Goal: Check status

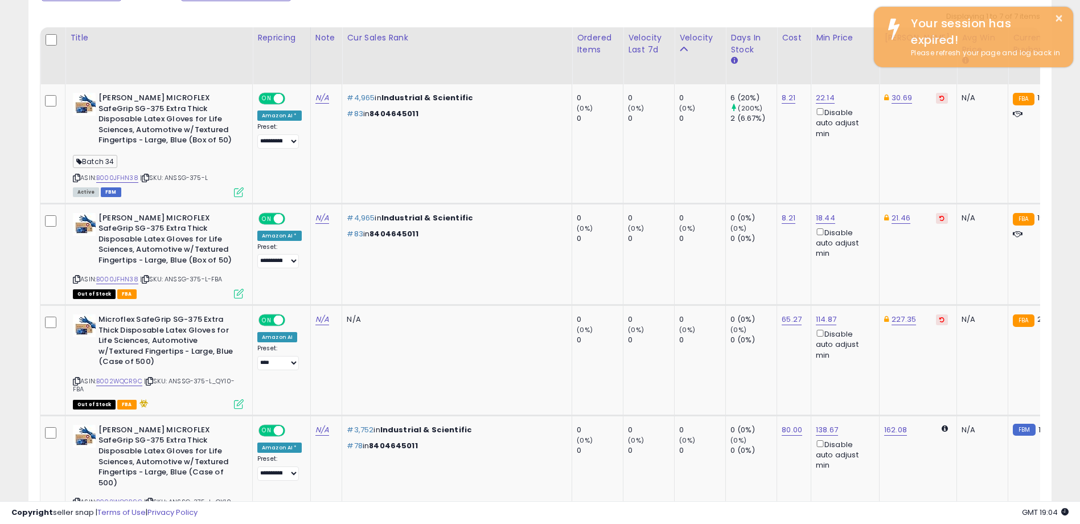
scroll to position [233, 594]
